Goal: Transaction & Acquisition: Purchase product/service

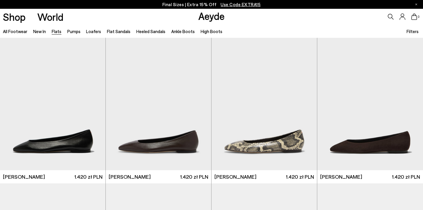
scroll to position [183, 0]
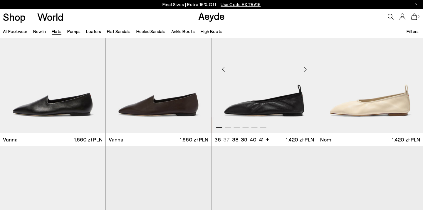
click at [306, 66] on div "Next slide" at bounding box center [305, 69] width 18 height 18
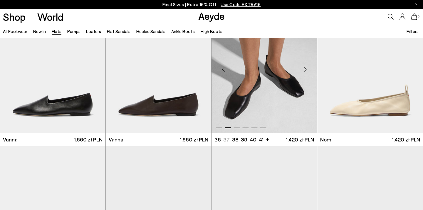
click at [306, 66] on div "Next slide" at bounding box center [305, 69] width 18 height 18
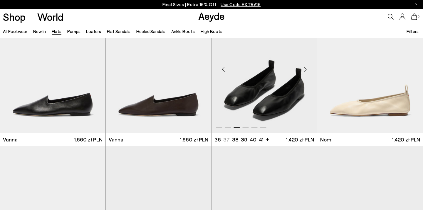
click at [306, 66] on div "Next slide" at bounding box center [305, 69] width 18 height 18
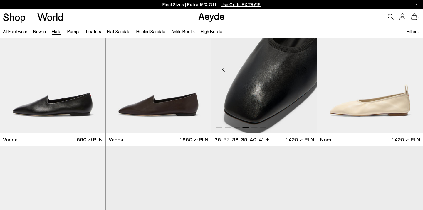
click at [306, 66] on div "Next slide" at bounding box center [305, 69] width 18 height 18
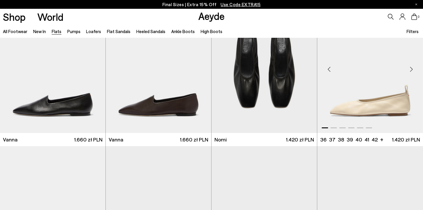
click at [412, 68] on div "Next slide" at bounding box center [411, 69] width 18 height 18
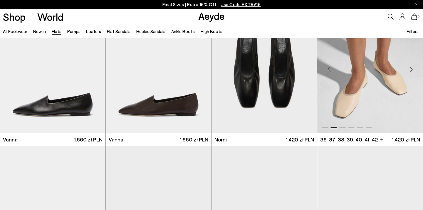
click at [413, 68] on div "Next slide" at bounding box center [411, 69] width 18 height 18
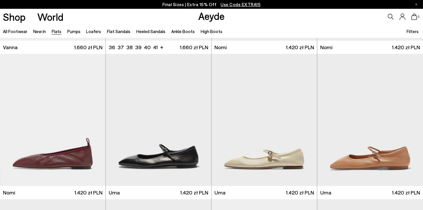
scroll to position [296, 0]
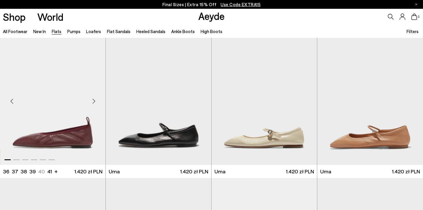
click at [93, 103] on div "Next slide" at bounding box center [94, 102] width 18 height 18
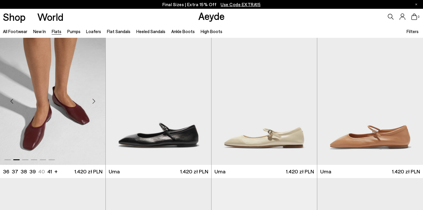
click at [93, 103] on div "Next slide" at bounding box center [94, 102] width 18 height 18
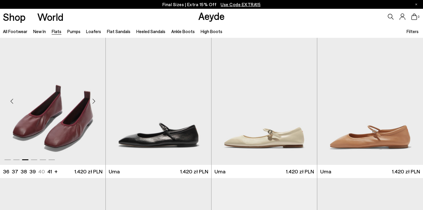
click at [93, 103] on div "Next slide" at bounding box center [94, 102] width 18 height 18
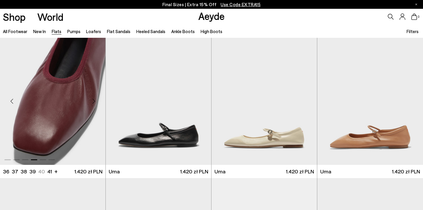
click at [93, 103] on div "Next slide" at bounding box center [94, 102] width 18 height 18
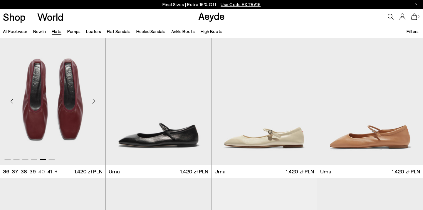
click at [93, 103] on div "Next slide" at bounding box center [94, 102] width 18 height 18
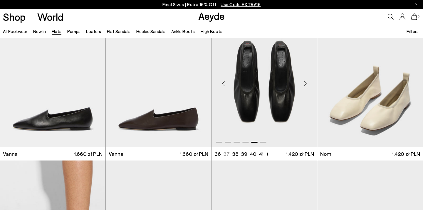
scroll to position [161, 0]
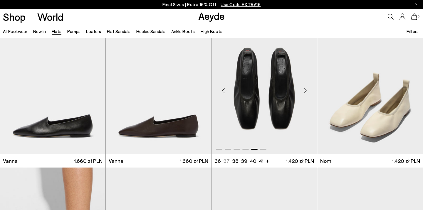
click at [270, 107] on img "5 / 6" at bounding box center [263, 88] width 105 height 132
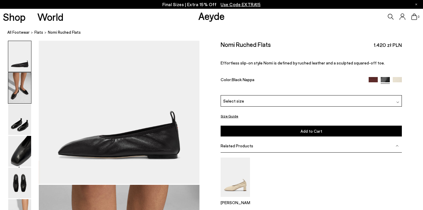
click at [20, 83] on img at bounding box center [19, 88] width 23 height 31
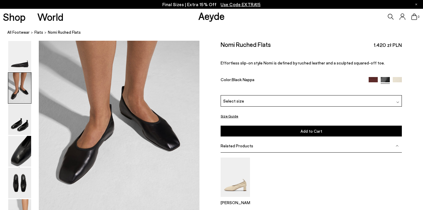
scroll to position [219, 0]
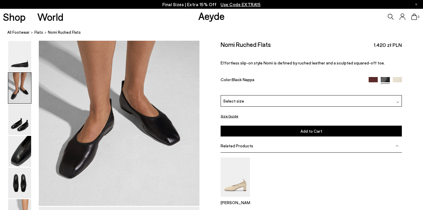
click at [372, 77] on img at bounding box center [372, 81] width 9 height 9
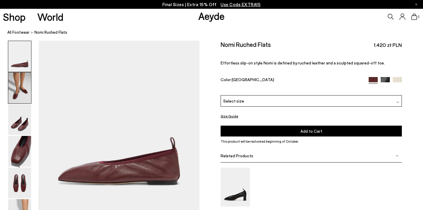
click at [17, 90] on img at bounding box center [19, 88] width 23 height 31
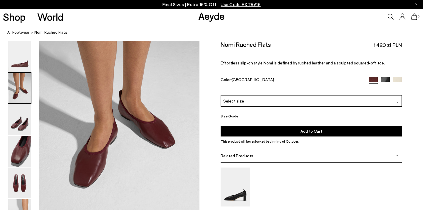
scroll to position [214, 0]
